Goal: Navigation & Orientation: Find specific page/section

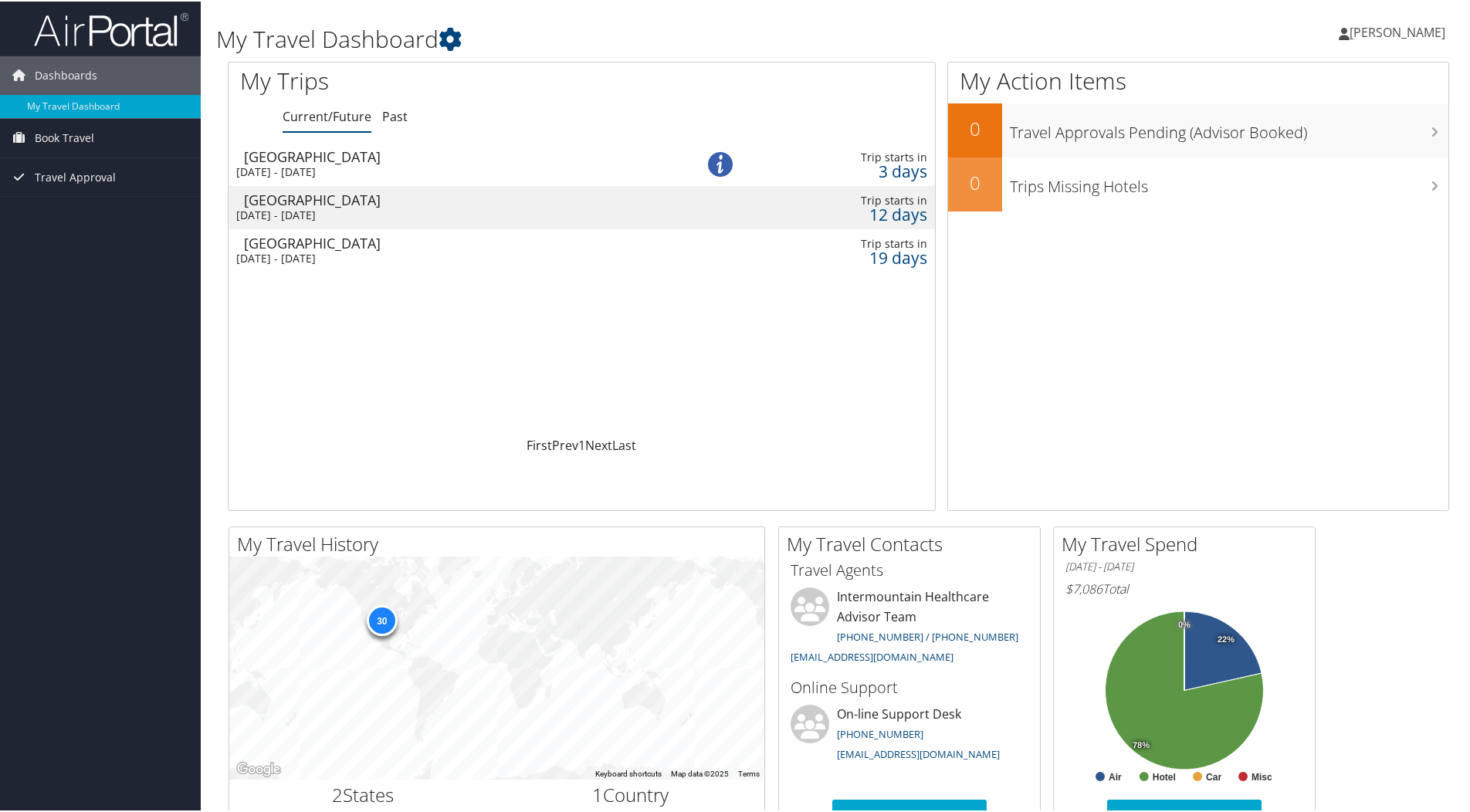
click at [400, 211] on div "Sun 14 Sep 2025 - Fri 19 Sep 2025" at bounding box center [445, 214] width 419 height 14
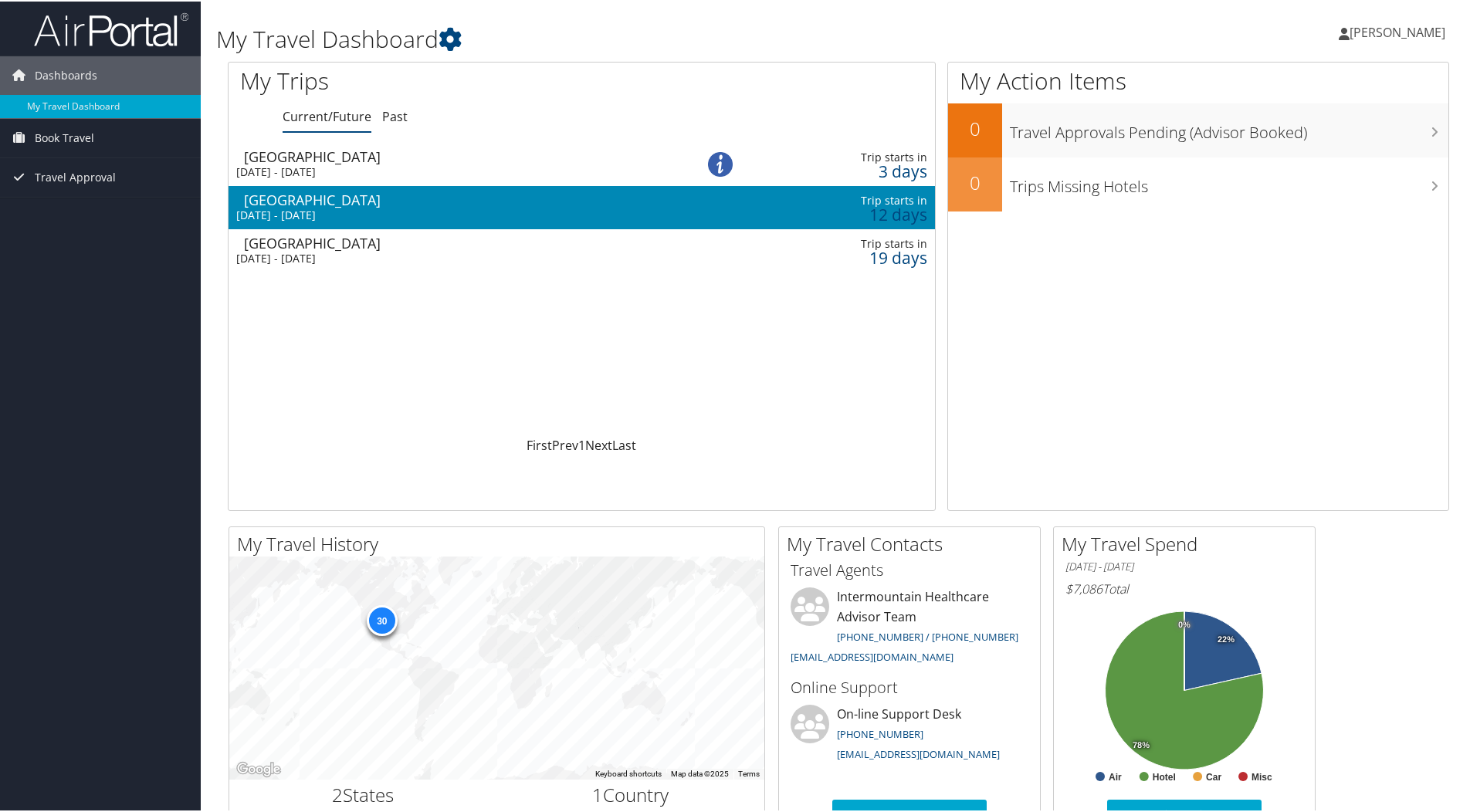
click at [400, 211] on div "Sun 14 Sep 2025 - Fri 19 Sep 2025" at bounding box center [445, 214] width 419 height 14
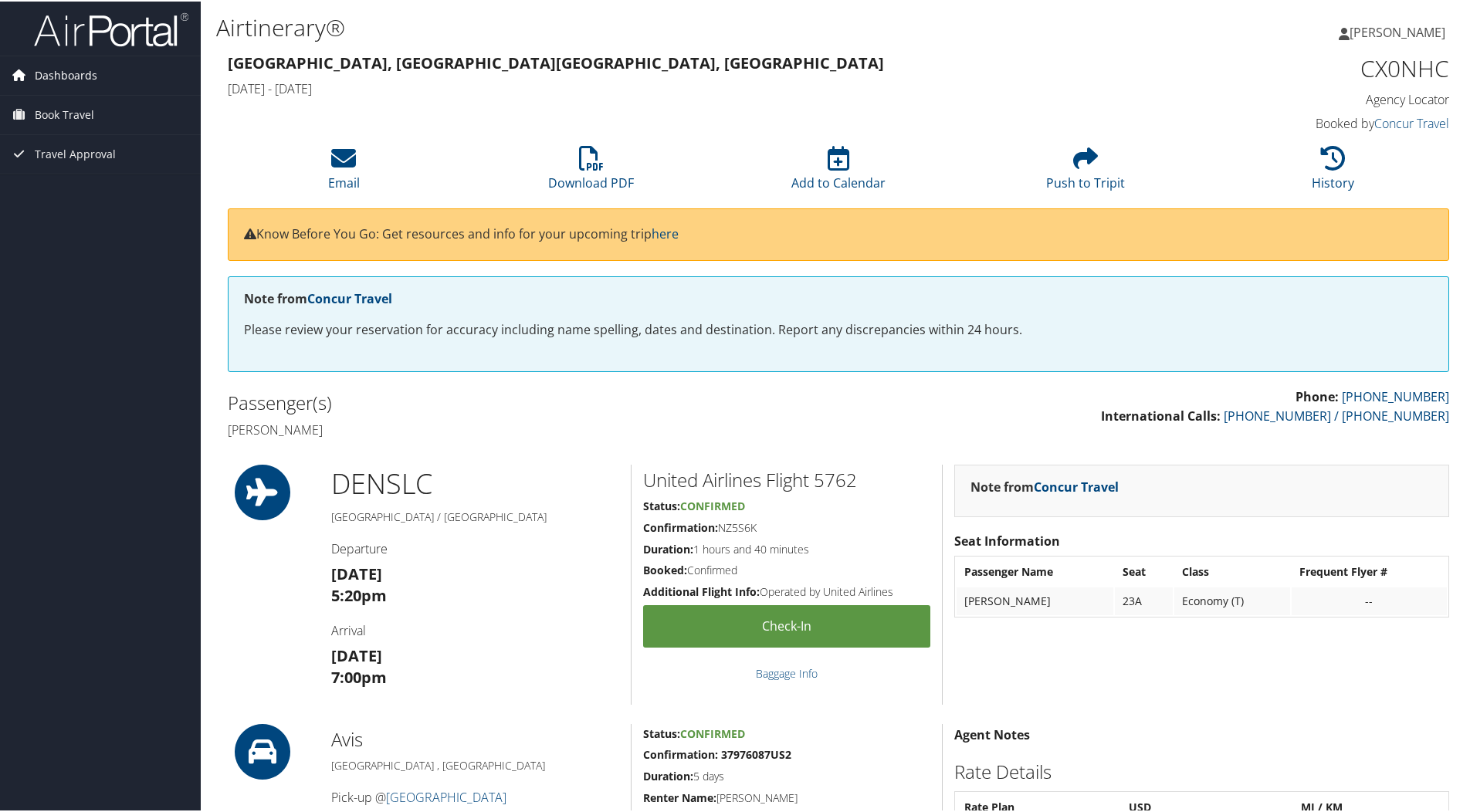
click at [62, 73] on span "Dashboards" at bounding box center [66, 74] width 63 height 39
click at [93, 109] on link "My Travel Dashboard" at bounding box center [101, 104] width 201 height 23
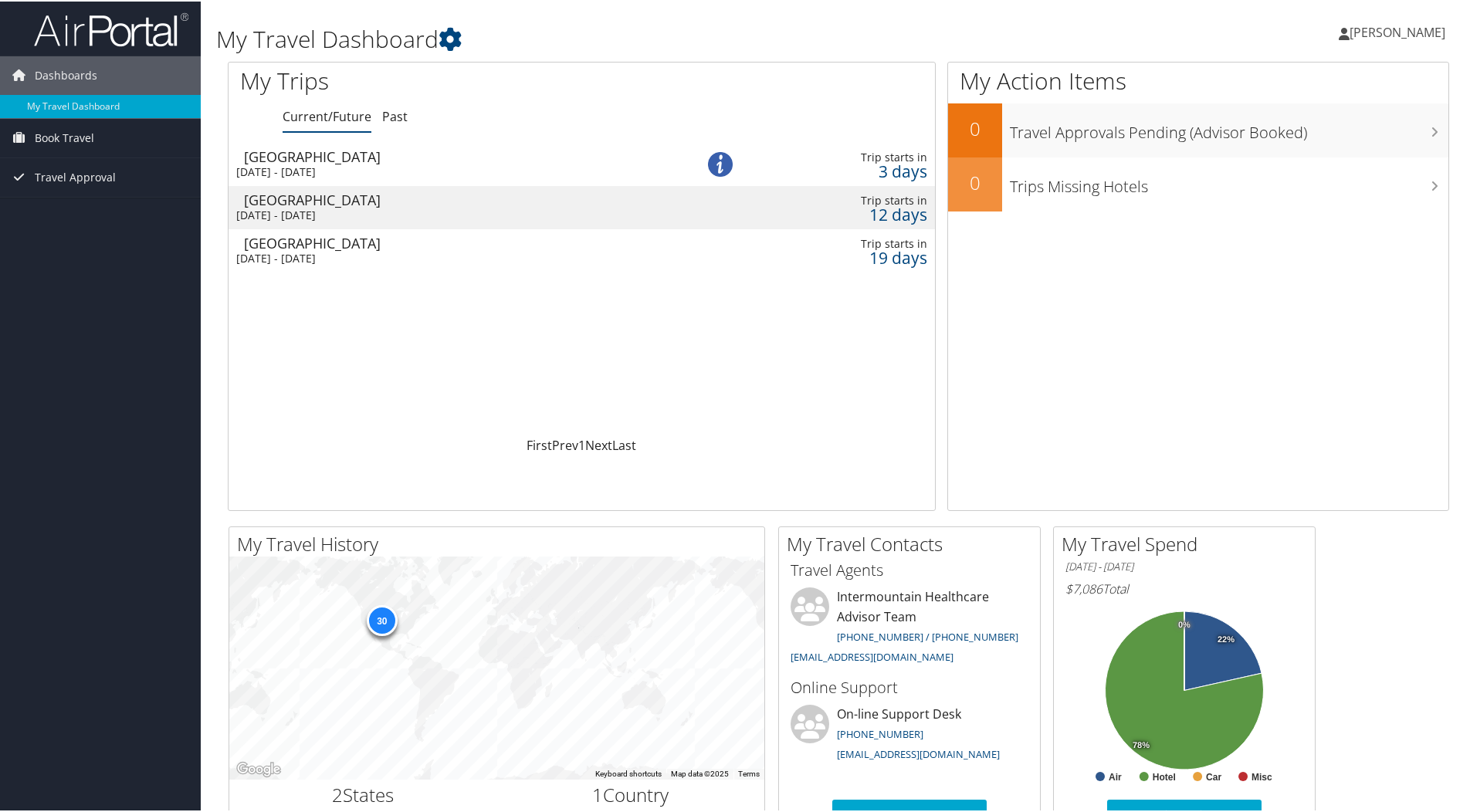
click at [109, 275] on div "Dashboards My Travel Dashboard Book Travel Approval Request (Beta) Book/Manage …" at bounding box center [738, 583] width 1477 height 1166
click at [82, 181] on span "Travel Approval" at bounding box center [75, 176] width 81 height 39
click at [109, 205] on link "Pending Trip Approvals" at bounding box center [101, 206] width 201 height 23
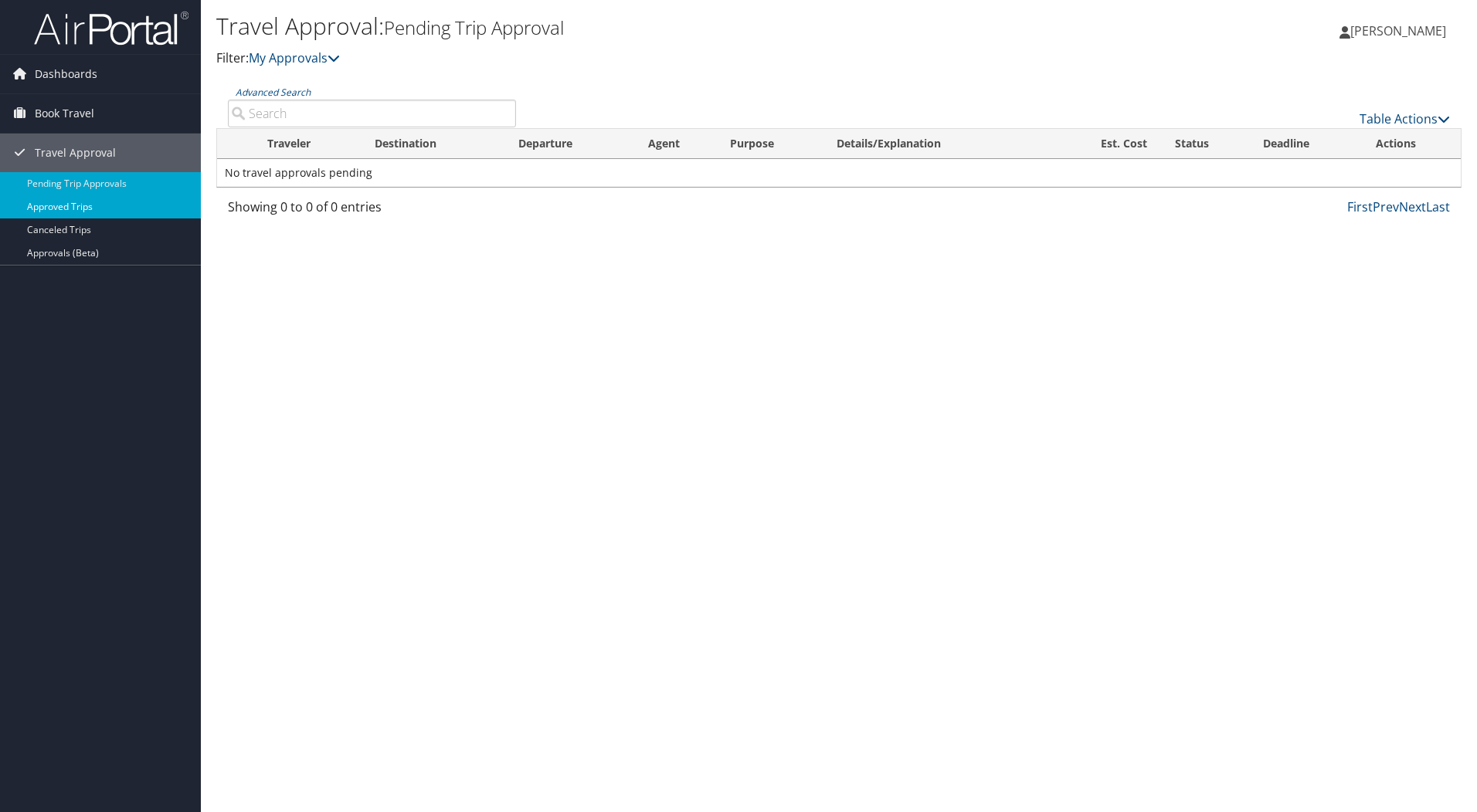
click at [81, 212] on link "Approved Trips" at bounding box center [101, 206] width 201 height 23
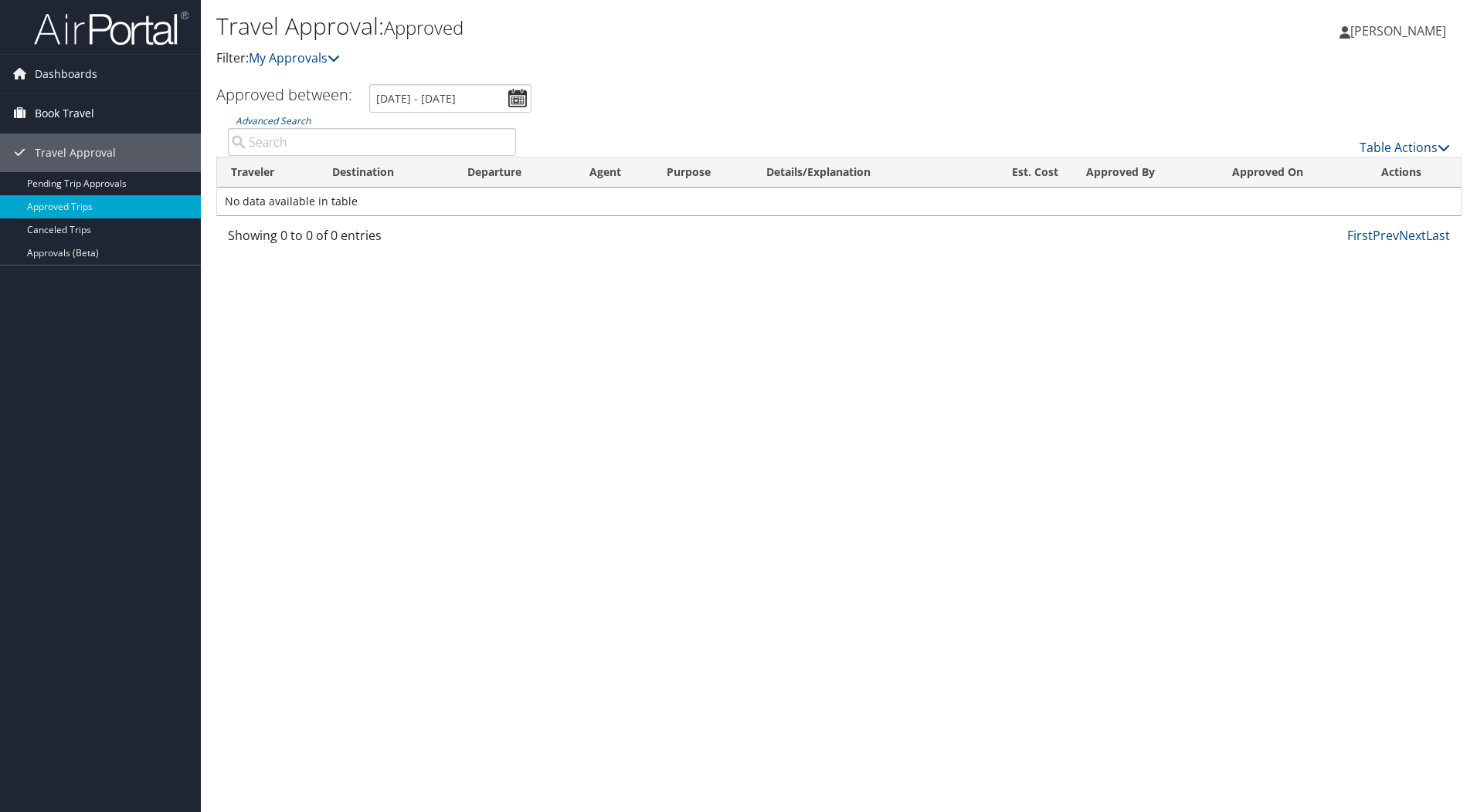
click at [75, 117] on span "Book Travel" at bounding box center [65, 113] width 60 height 39
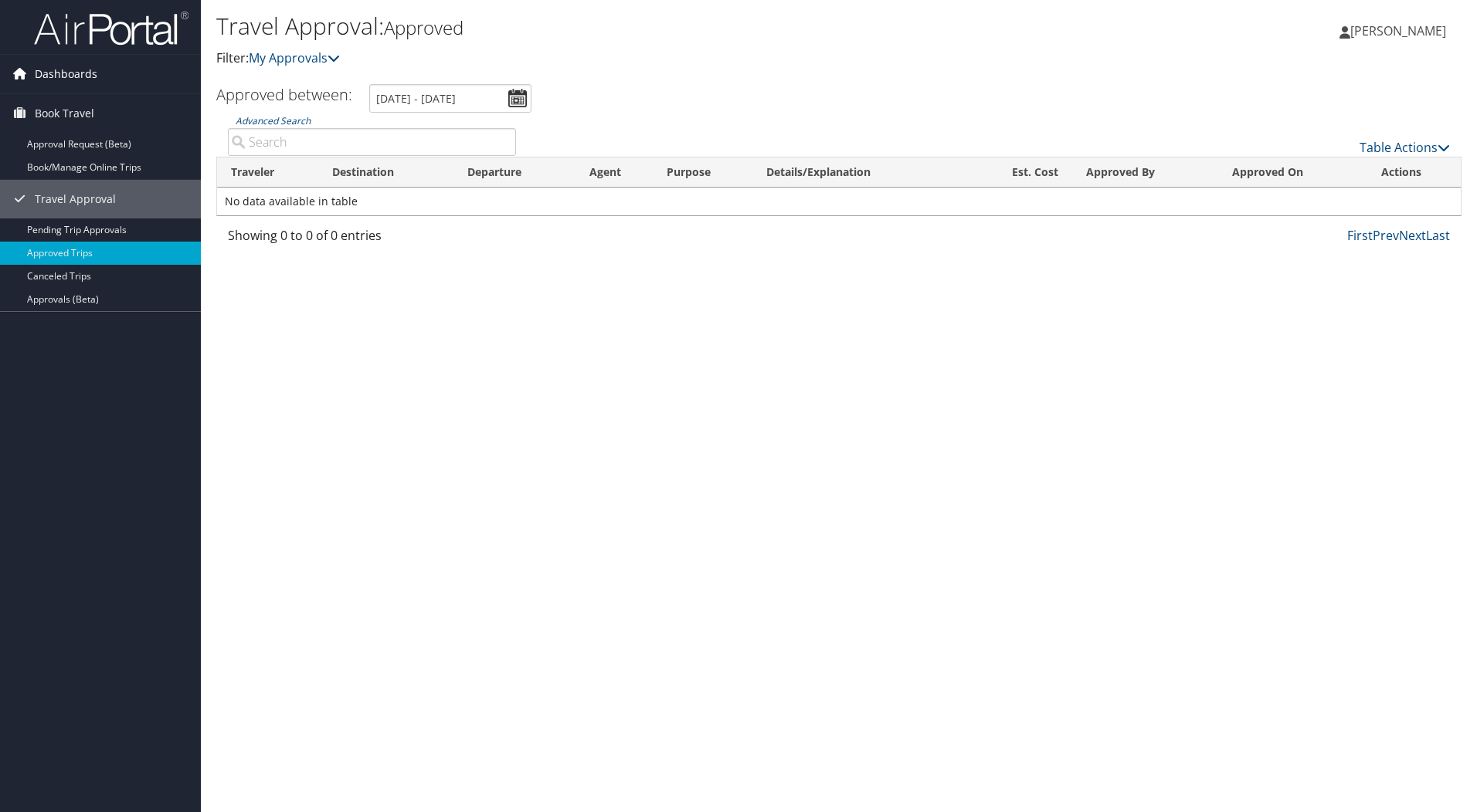
click at [80, 75] on span "Dashboards" at bounding box center [66, 74] width 63 height 39
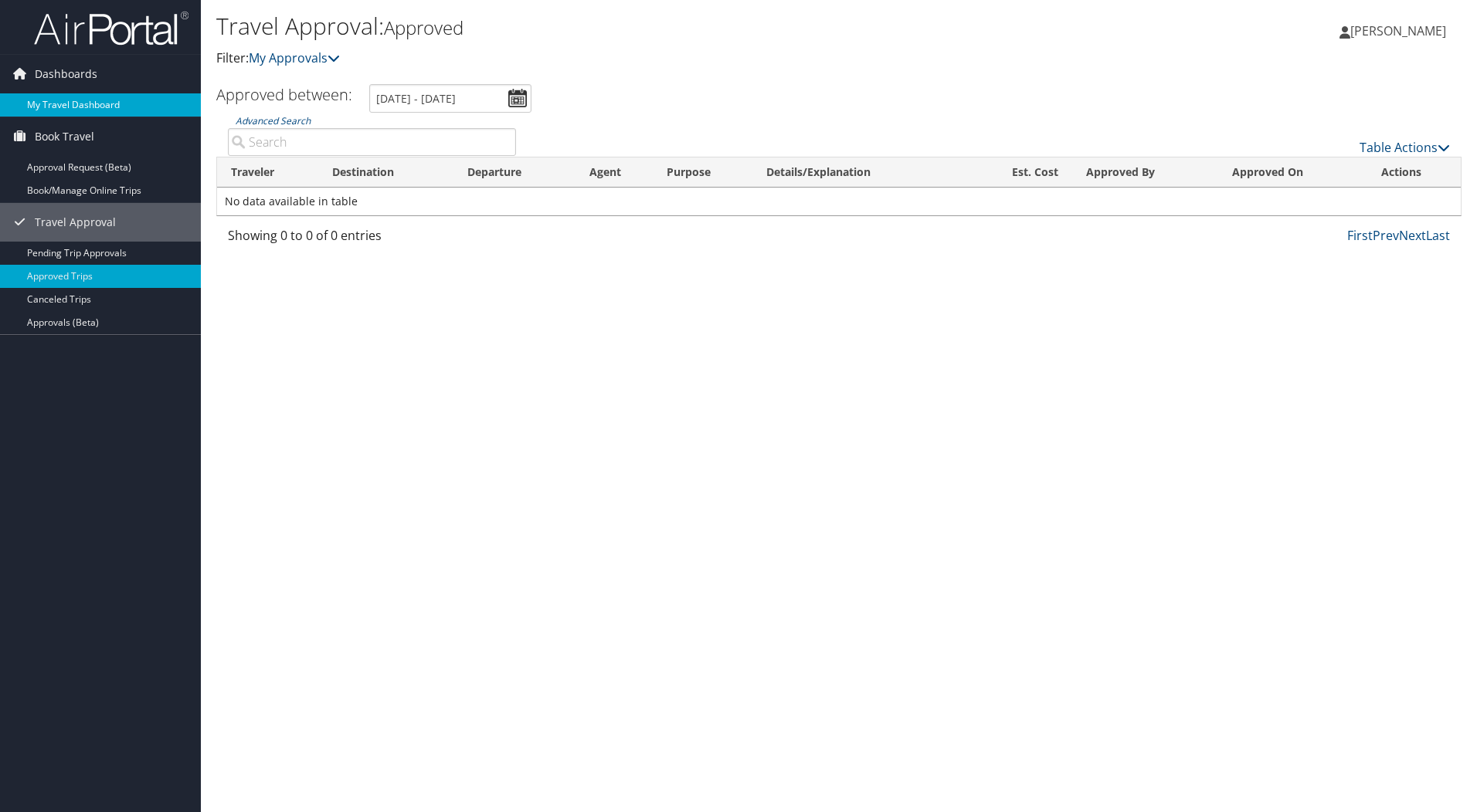
click at [87, 102] on link "My Travel Dashboard" at bounding box center [101, 104] width 201 height 23
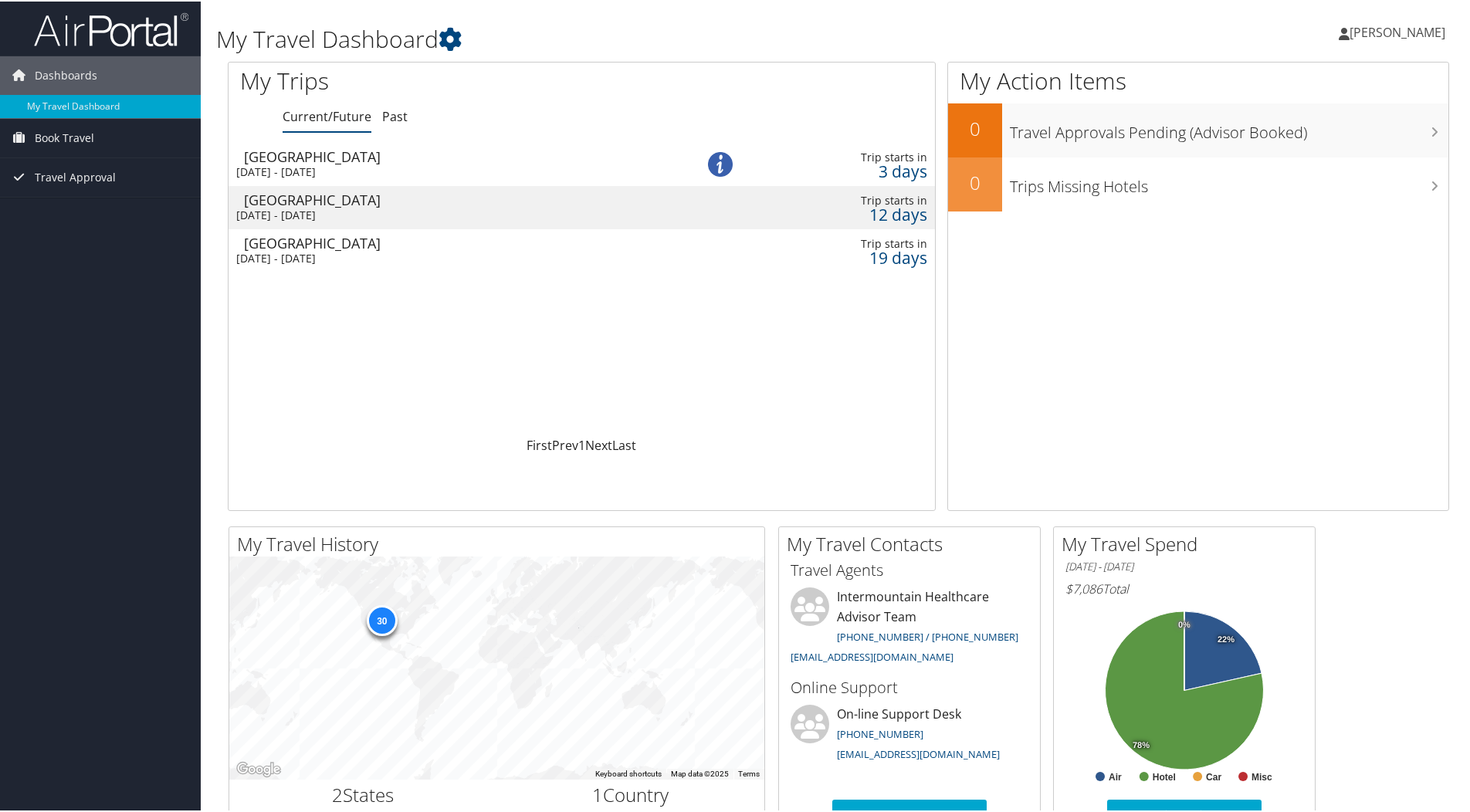
drag, startPoint x: 335, startPoint y: 215, endPoint x: 348, endPoint y: 208, distance: 14.8
click at [348, 208] on div "[DATE] - [DATE]" at bounding box center [445, 214] width 419 height 14
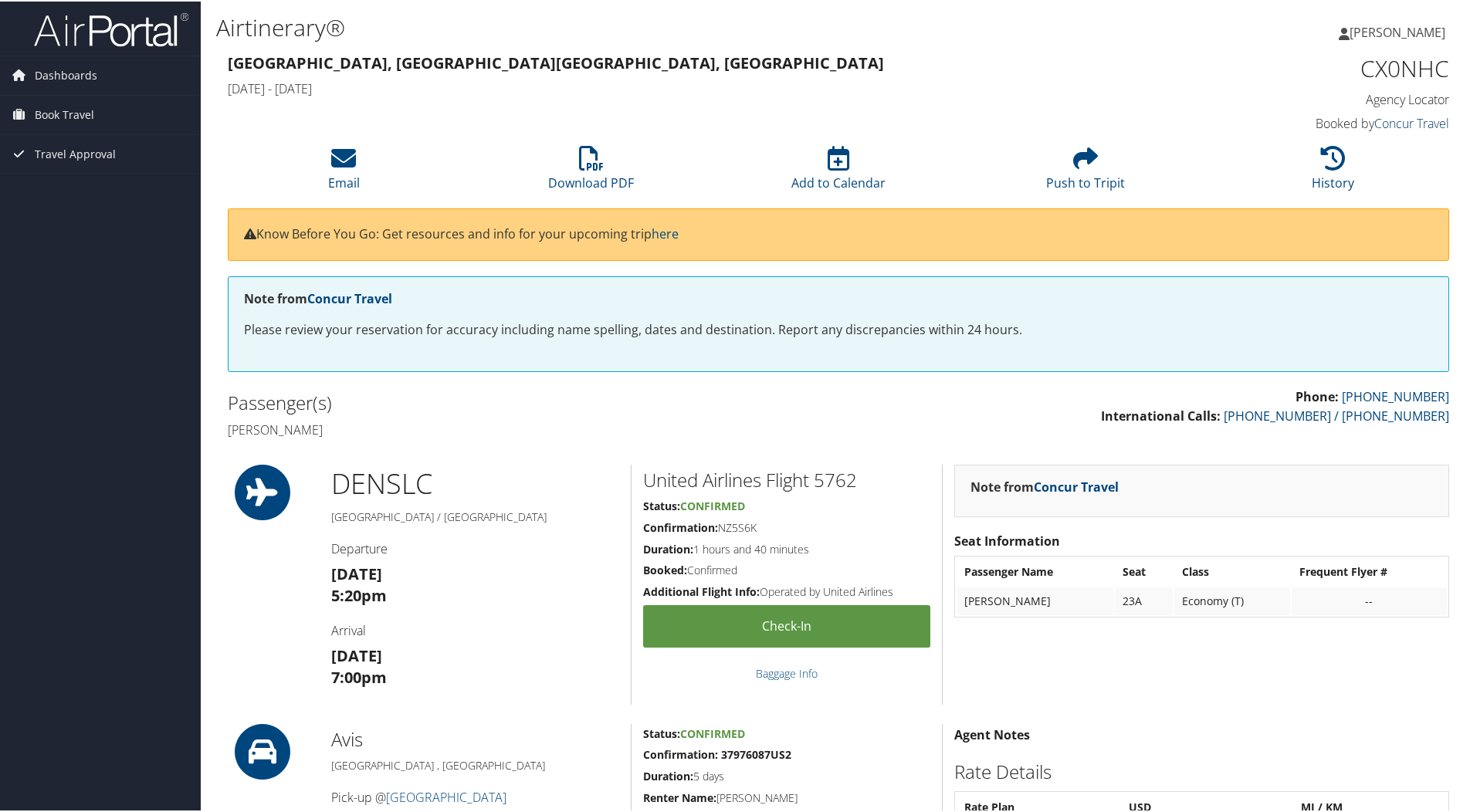
click at [1427, 124] on link "Concur Travel" at bounding box center [1411, 121] width 75 height 17
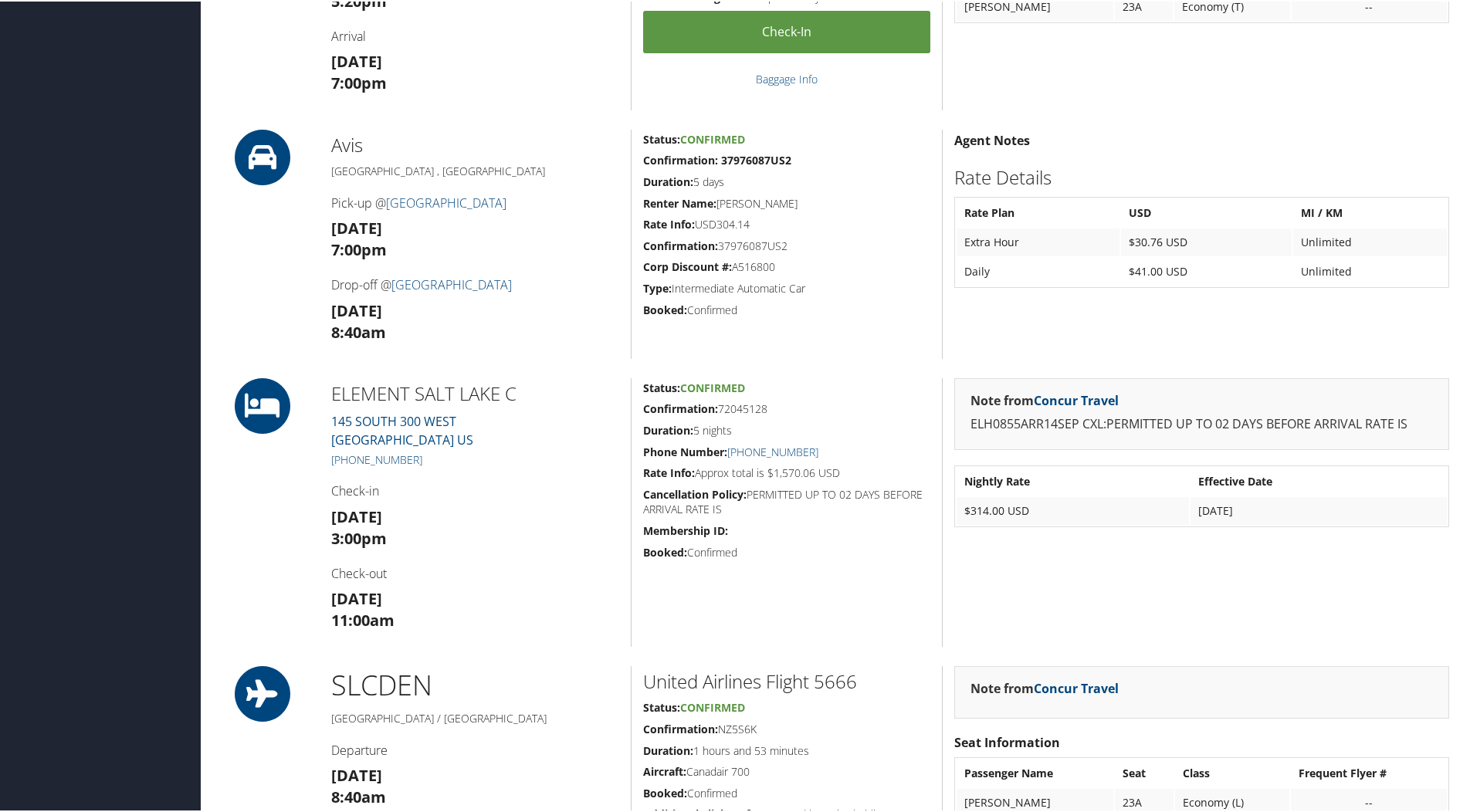
scroll to position [618, 0]
